Goal: Task Accomplishment & Management: Manage account settings

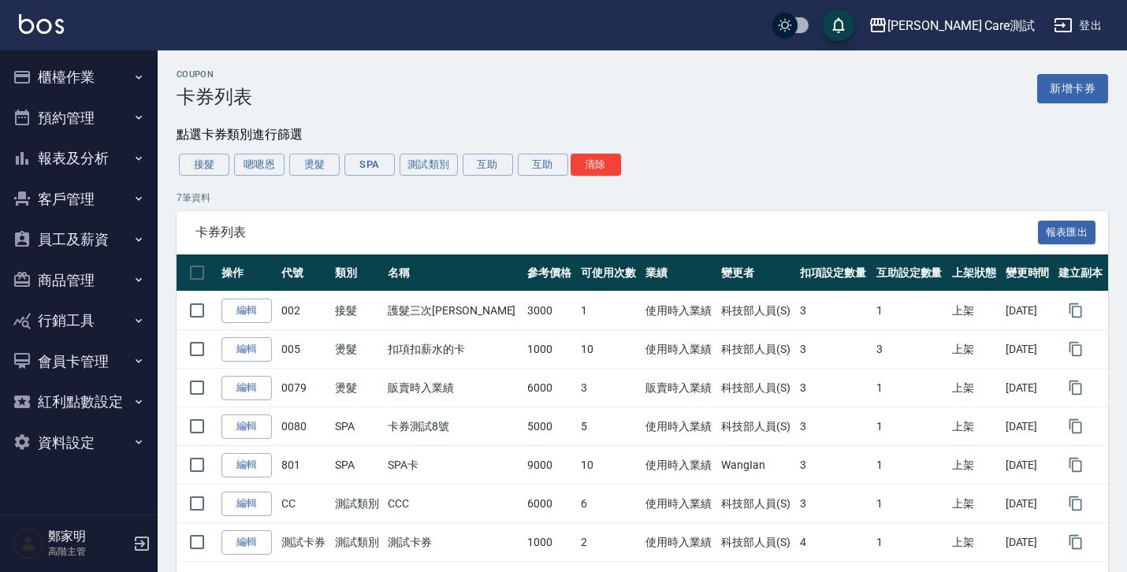
click at [142, 436] on icon "button" at bounding box center [138, 442] width 13 height 13
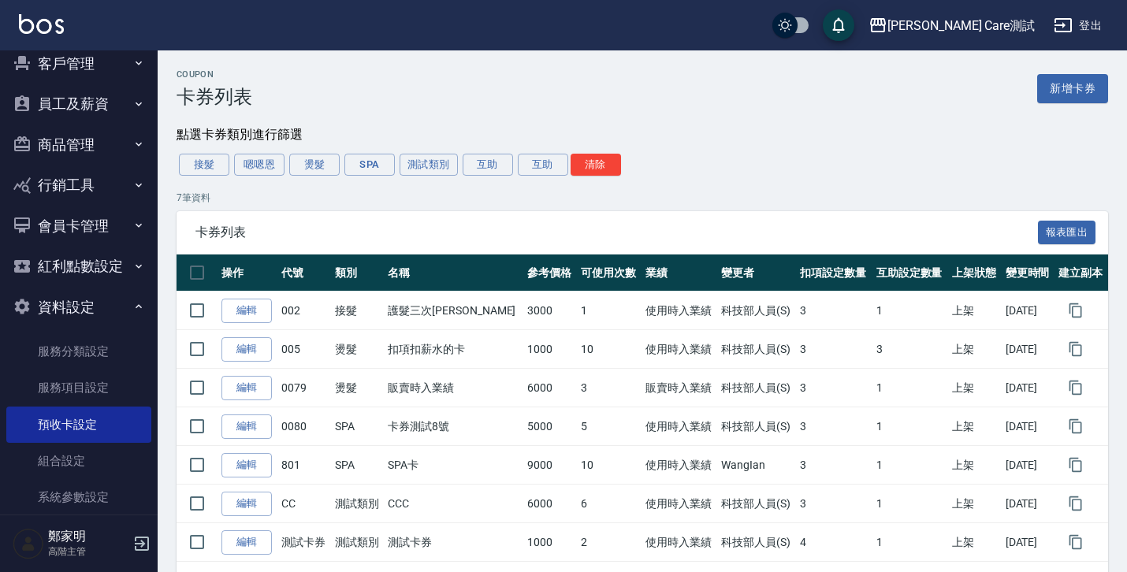
scroll to position [345, 0]
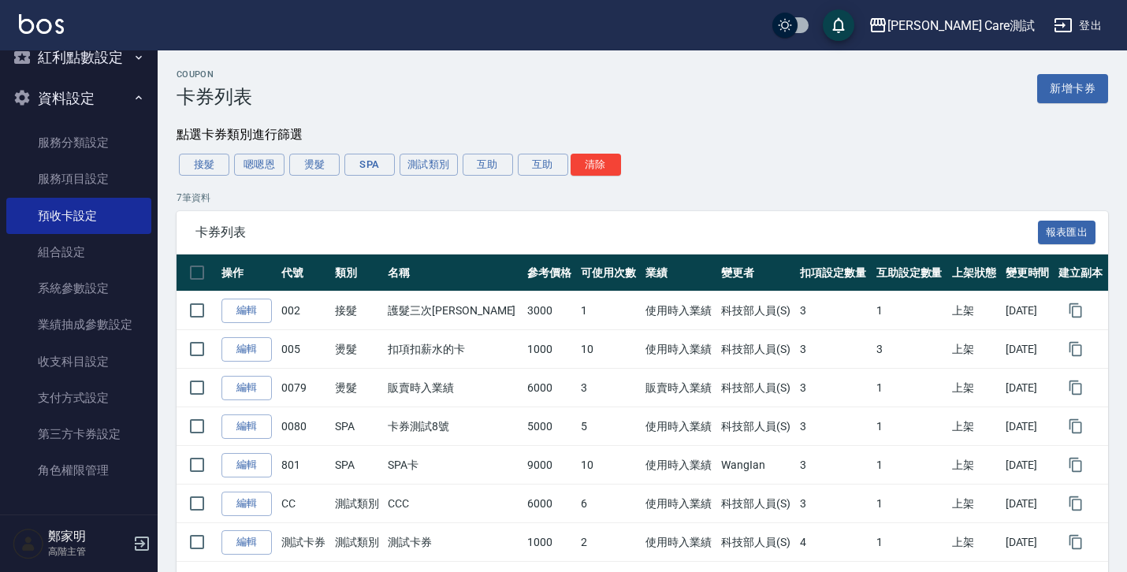
click at [688, 158] on div "接髮 嗯嗯恩 燙髮 SPA 測試類別 互助 互助 清除" at bounding box center [643, 164] width 932 height 27
click at [809, 132] on div "點選卡券類別進行篩選" at bounding box center [643, 135] width 932 height 17
click at [892, 123] on div "Coupon 卡券列表 新增卡券 點選卡券類別進行篩選 接髮 嗯嗯恩 燙髮 SPA 測試類別 互助 互助 清除 7 筆資料 卡券列表 報表匯出 操作 代號 類…" at bounding box center [643, 325] width 970 height 512
click at [95, 177] on link "服務項目設定" at bounding box center [78, 179] width 145 height 36
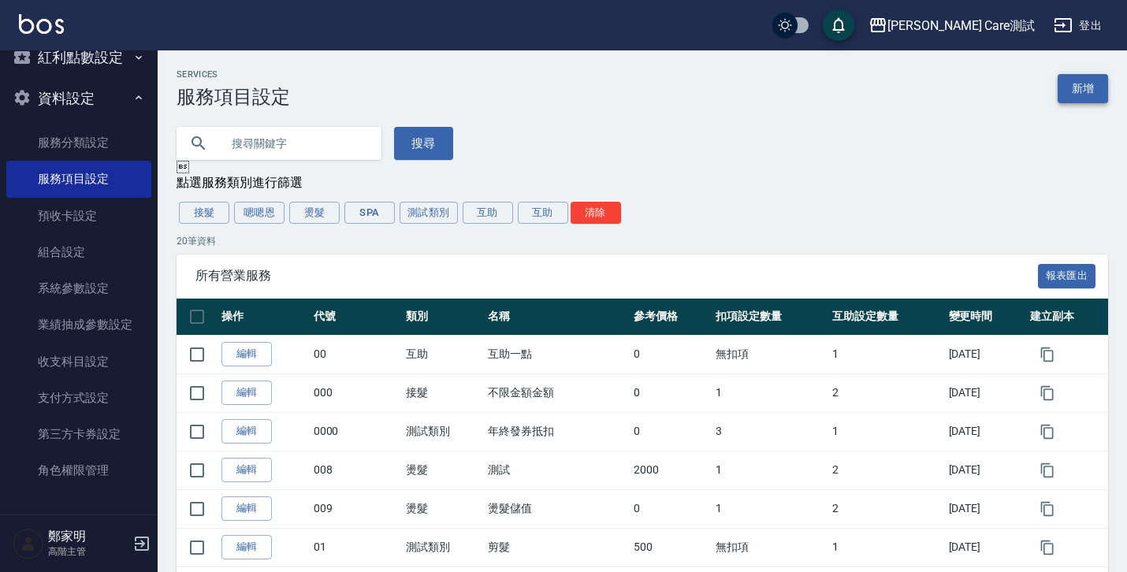
click at [1087, 91] on link "新增" at bounding box center [1083, 88] width 50 height 29
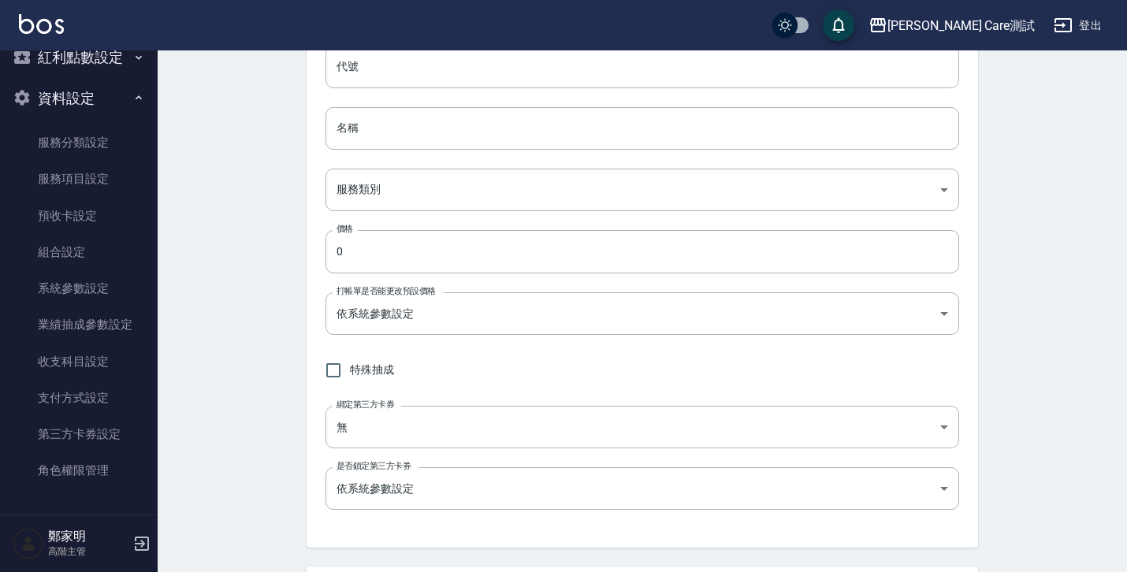
scroll to position [193, 0]
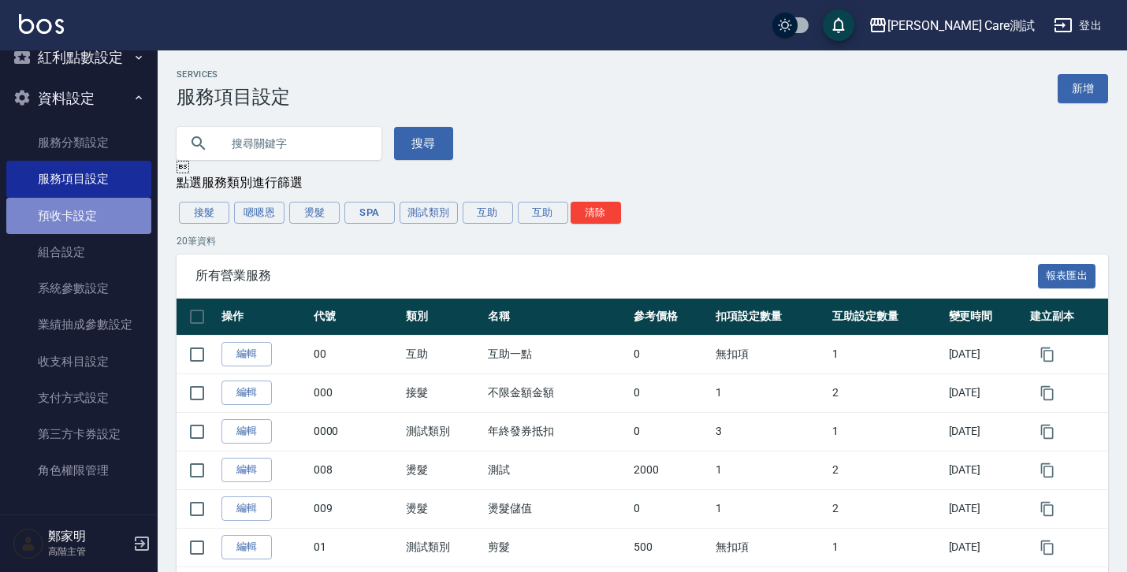
click at [94, 219] on link "預收卡設定" at bounding box center [78, 216] width 145 height 36
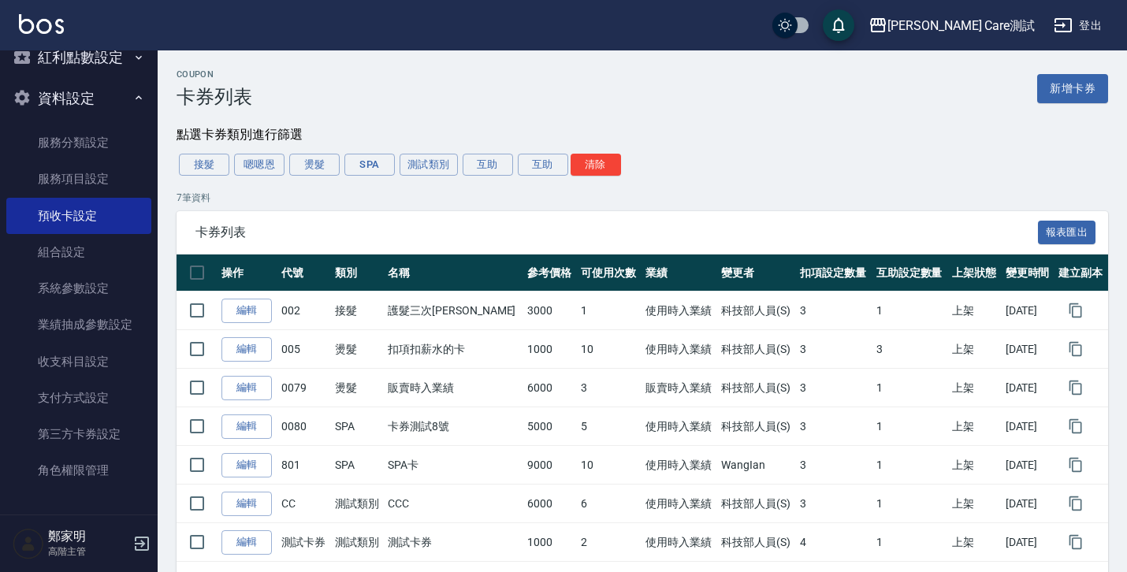
click at [714, 205] on p "7 筆資料" at bounding box center [643, 198] width 932 height 14
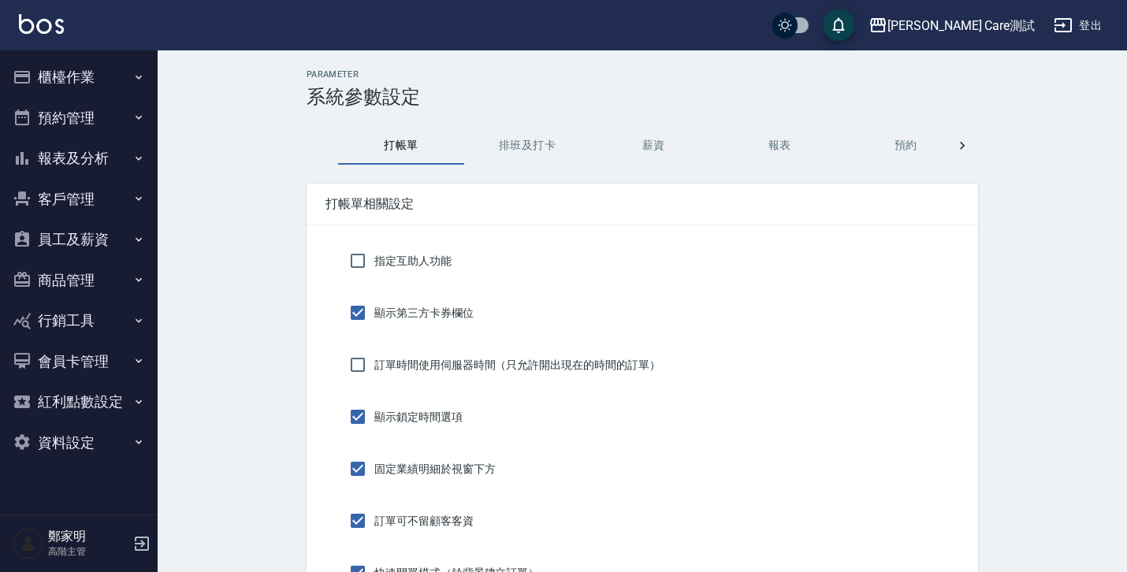
click at [968, 141] on icon at bounding box center [963, 146] width 16 height 16
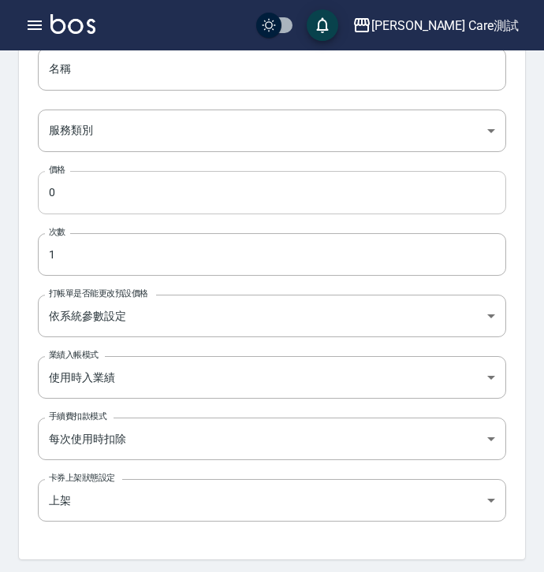
scroll to position [202, 0]
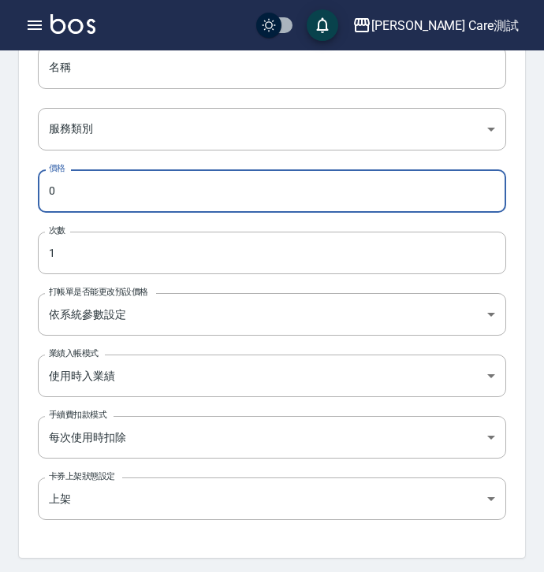
click at [388, 199] on input "0" at bounding box center [272, 191] width 468 height 43
click at [501, 218] on div "代號 代號 名稱 名稱 服務類別 ​ 服務類別 價格 0 價格 次數 1 次數 打帳單是否能更改預設價格 依系統參數設定 UNSET 打帳單是否能更改預設價格…" at bounding box center [272, 262] width 506 height 592
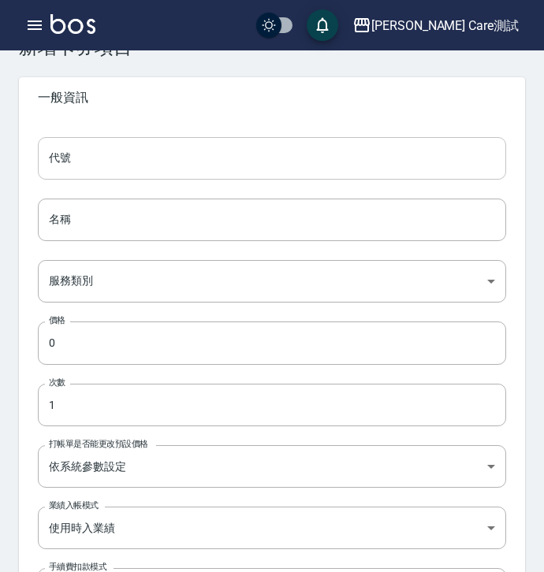
scroll to position [0, 0]
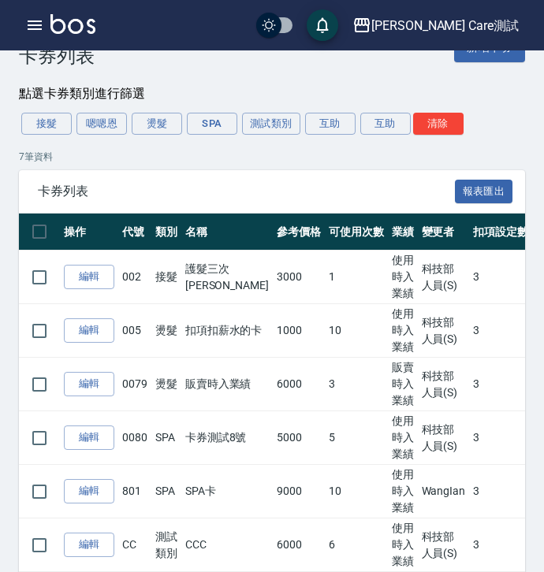
scroll to position [170, 0]
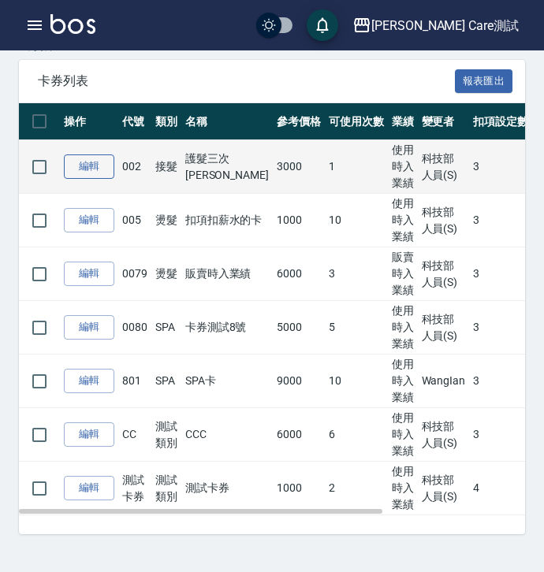
click at [79, 155] on link "編輯" at bounding box center [89, 167] width 50 height 24
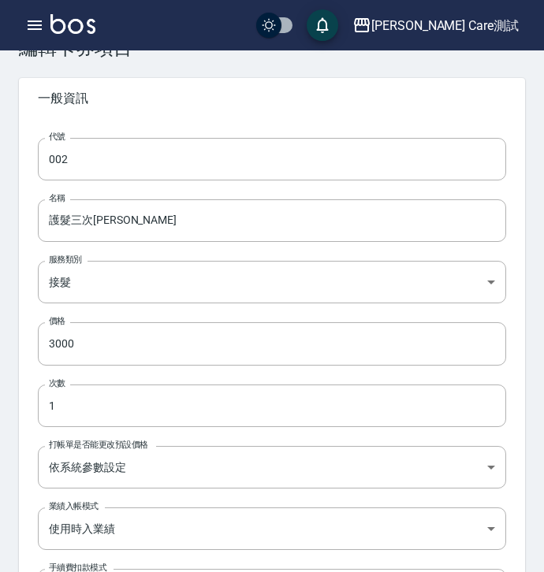
scroll to position [50, 0]
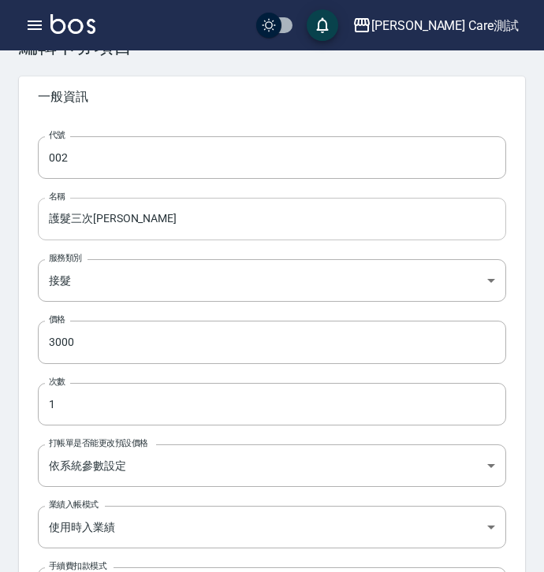
click at [452, 220] on input "護髮三次[PERSON_NAME]" at bounding box center [272, 219] width 468 height 43
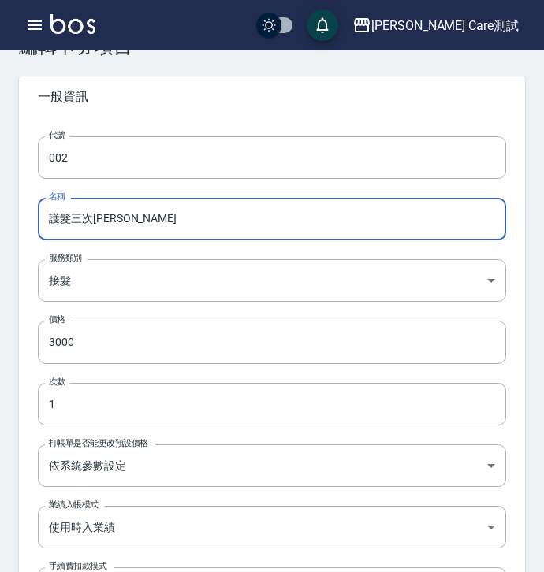
click at [453, 121] on div "代號 002 代號 名稱 護髮三次卡 名稱 服務類別 接髮 6d233322-c0be-48ff-adb3-c05f8df40254 服務類別 價格 3000…" at bounding box center [272, 413] width 506 height 592
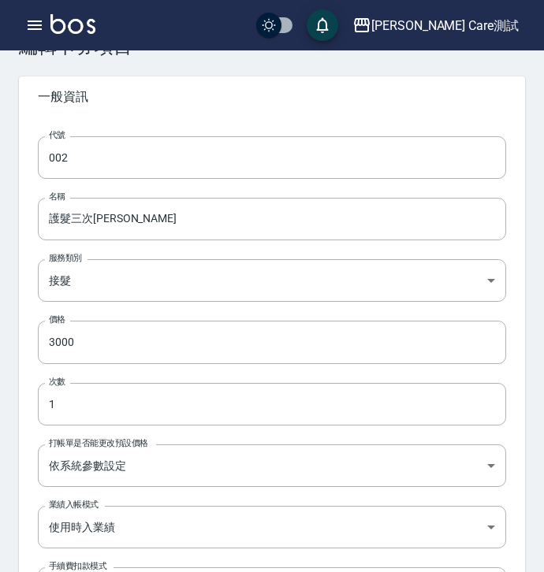
drag, startPoint x: 453, startPoint y: 121, endPoint x: 470, endPoint y: 124, distance: 16.7
click at [470, 124] on div "代號 002 代號 名稱 護髮三次卡 名稱 服務類別 接髮 6d233322-c0be-48ff-adb3-c05f8df40254 服務類別 價格 3000…" at bounding box center [272, 413] width 506 height 592
